Goal: Task Accomplishment & Management: Use online tool/utility

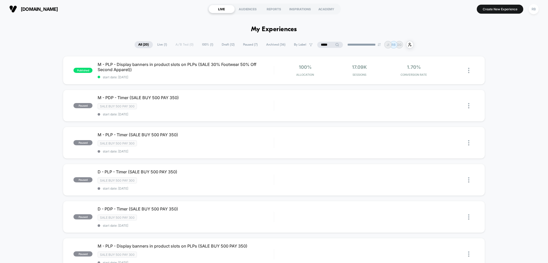
click at [154, 44] on span "Live ( 1 )" at bounding box center [162, 44] width 17 height 7
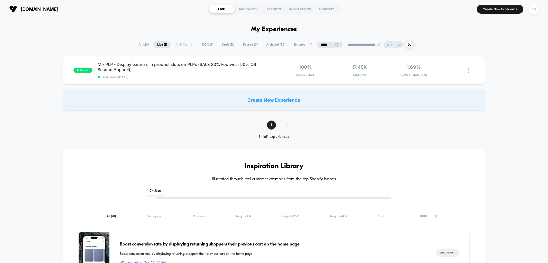
click at [323, 44] on input "****" at bounding box center [330, 45] width 26 height 6
click at [323, 44] on input "****" at bounding box center [329, 45] width 51 height 6
click at [323, 43] on input "****" at bounding box center [329, 45] width 51 height 6
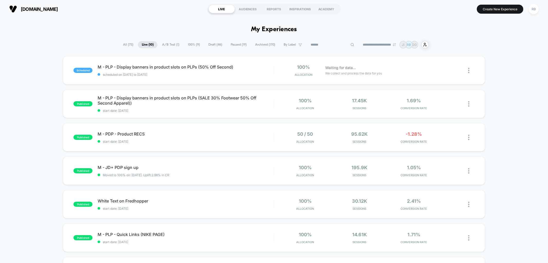
click at [143, 45] on span "Live ( 10 )" at bounding box center [148, 44] width 20 height 7
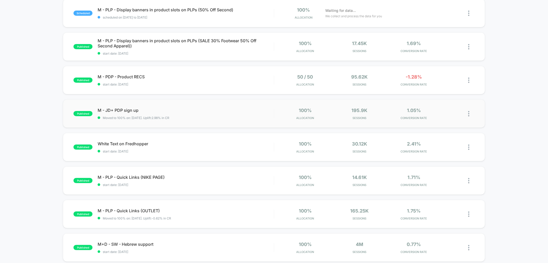
scroll to position [114, 0]
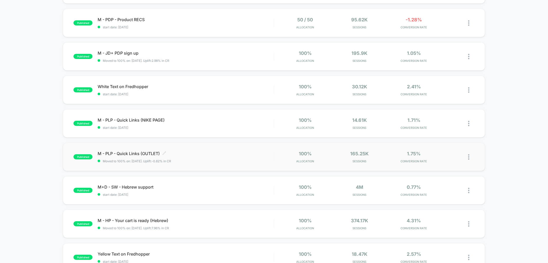
click at [166, 155] on span at bounding box center [164, 153] width 4 height 5
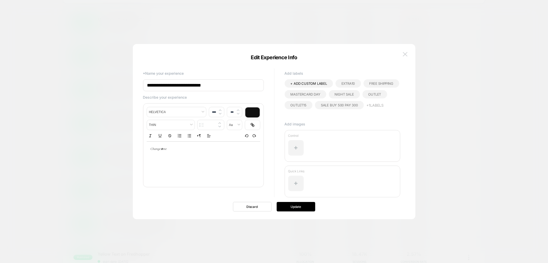
click at [406, 53] on img at bounding box center [405, 54] width 5 height 4
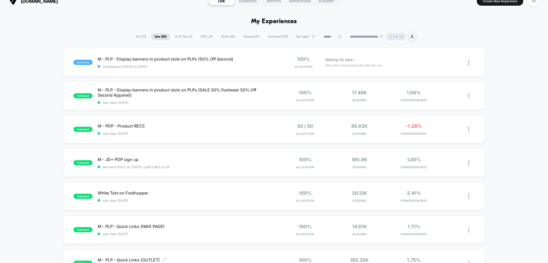
scroll to position [0, 0]
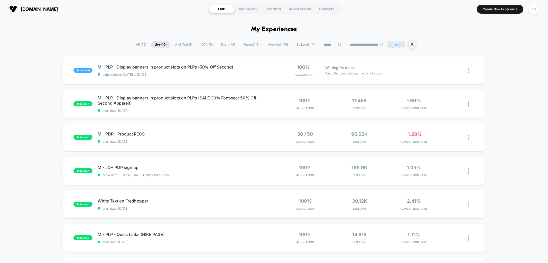
click at [325, 43] on input at bounding box center [333, 45] width 26 height 6
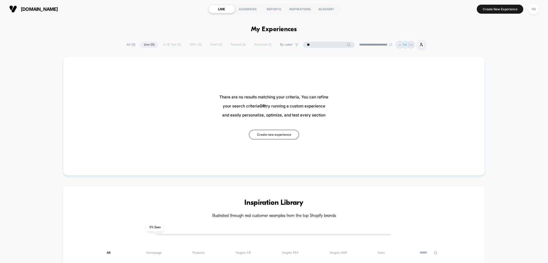
type input "*"
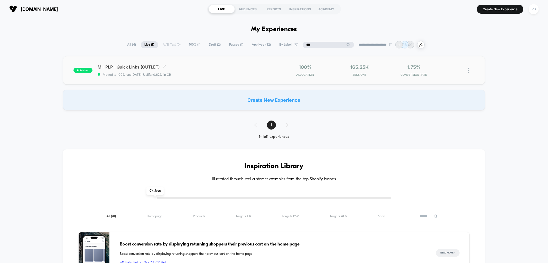
type input "***"
click at [183, 68] on span "M - PLP - Quick Links (OUTLET) Click to edit experience details" at bounding box center [186, 66] width 176 height 5
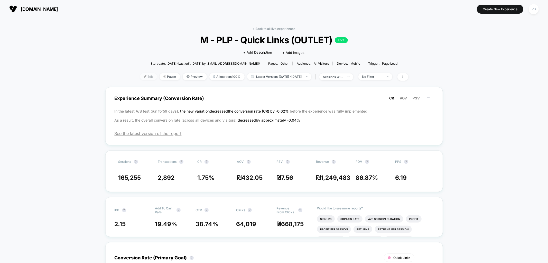
click at [140, 77] on span "Edit" at bounding box center [148, 76] width 17 height 7
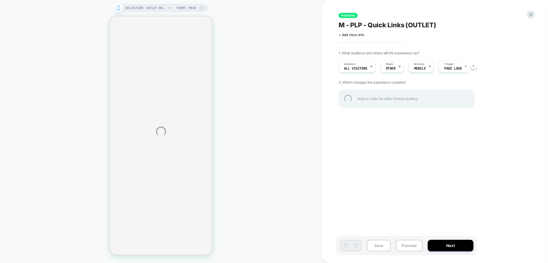
click at [56, 120] on div "COLLECTION: OUTLET WOMEN (Category) COLLECTION: OUTLET WOMEN (Category) Theme: …" at bounding box center [274, 131] width 548 height 263
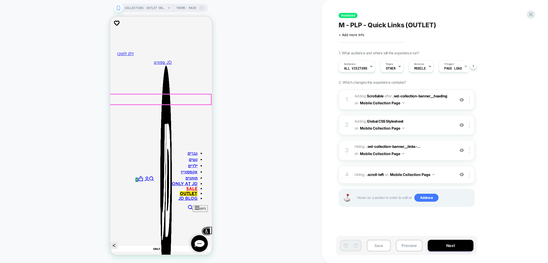
scroll to position [0, 0]
click at [429, 103] on span "#_loomi_addon_1713205497260_dup1713775041_dup1717768092_dup1718034390_dup173073…" at bounding box center [404, 100] width 98 height 14
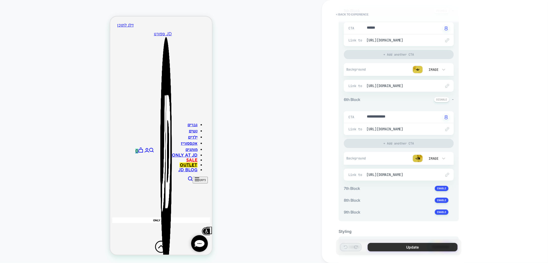
scroll to position [457, 0]
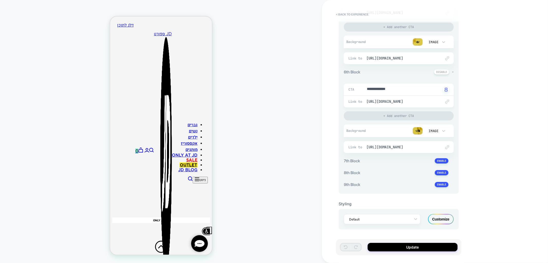
click at [418, 163] on div "7th Block +" at bounding box center [399, 160] width 110 height 5
click at [441, 163] on button at bounding box center [442, 160] width 14 height 5
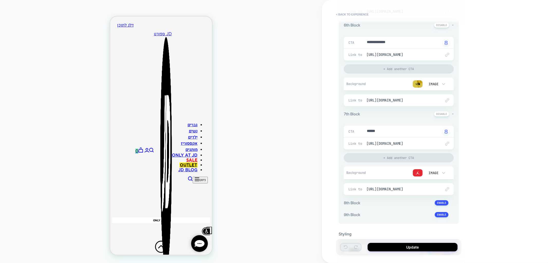
scroll to position [514, 0]
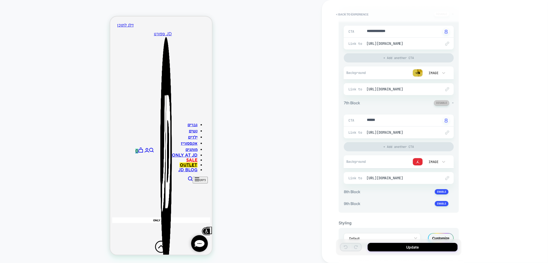
click at [448, 104] on button at bounding box center [441, 102] width 15 height 5
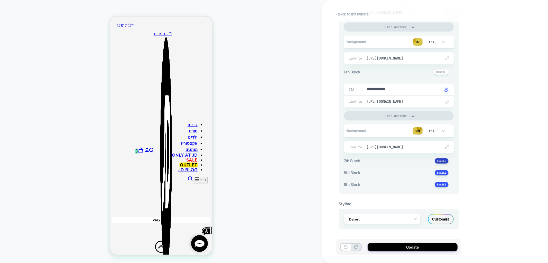
scroll to position [459, 0]
click at [410, 161] on div "7th Block +" at bounding box center [399, 160] width 110 height 5
click at [438, 160] on button at bounding box center [442, 160] width 14 height 5
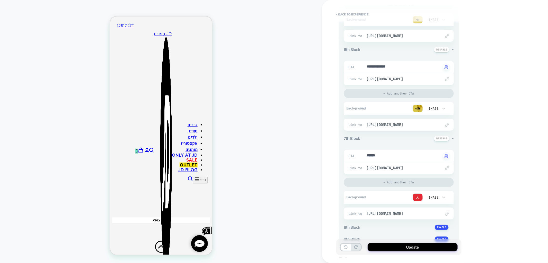
scroll to position [487, 0]
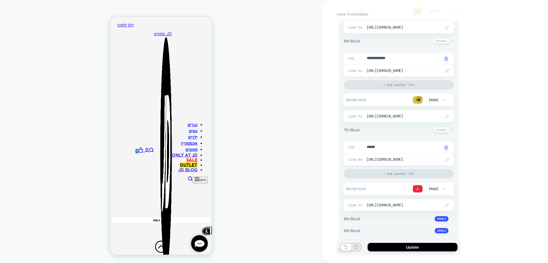
drag, startPoint x: 414, startPoint y: 245, endPoint x: 415, endPoint y: 238, distance: 6.5
click at [415, 244] on button "Update" at bounding box center [413, 246] width 90 height 8
type textarea "*"
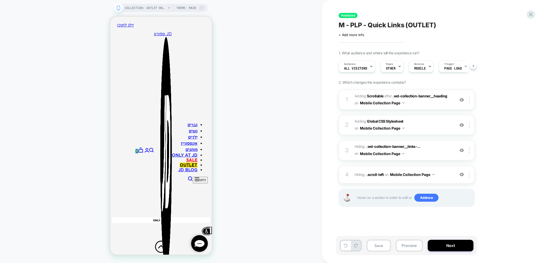
scroll to position [0, 0]
click at [533, 14] on icon at bounding box center [531, 14] width 7 height 7
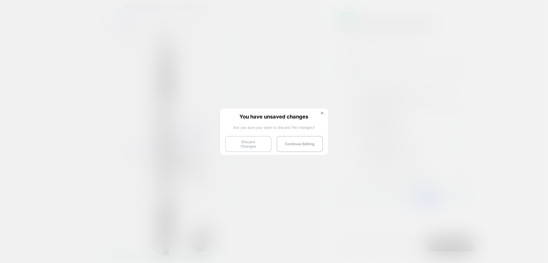
click at [252, 143] on button "Discard Changes" at bounding box center [248, 144] width 46 height 16
